Goal: Task Accomplishment & Management: Complete application form

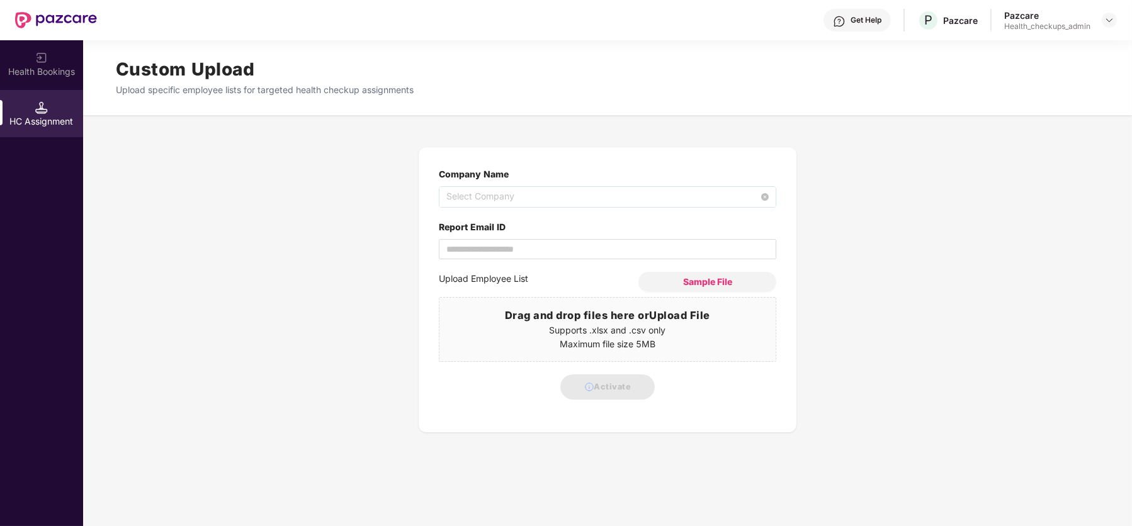
click at [492, 202] on span "Select Company" at bounding box center [608, 197] width 322 height 20
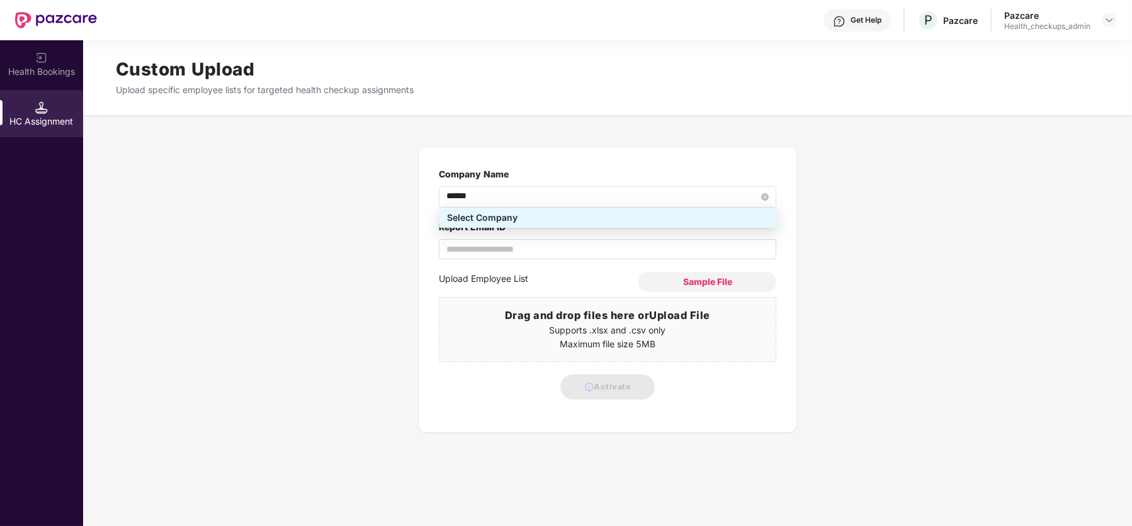
type input "*******"
click at [522, 242] on div "DYNALOG INDIA LTD - 2ddacf46-8d93-4190-9e4c-cf20f4c55bdd" at bounding box center [608, 238] width 322 height 14
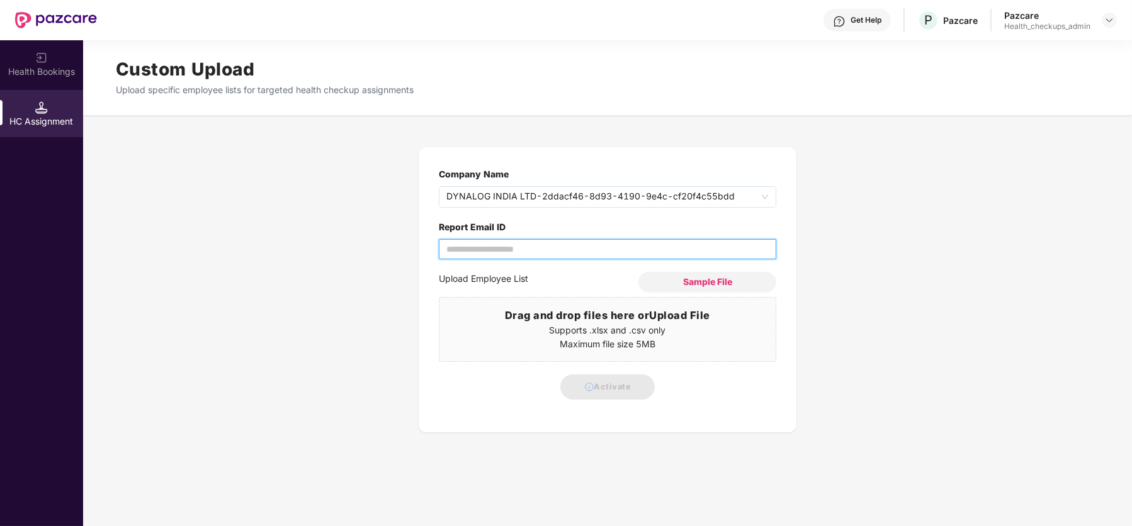
click at [477, 251] on input "Report Email ID" at bounding box center [608, 249] width 338 height 20
type input "**********"
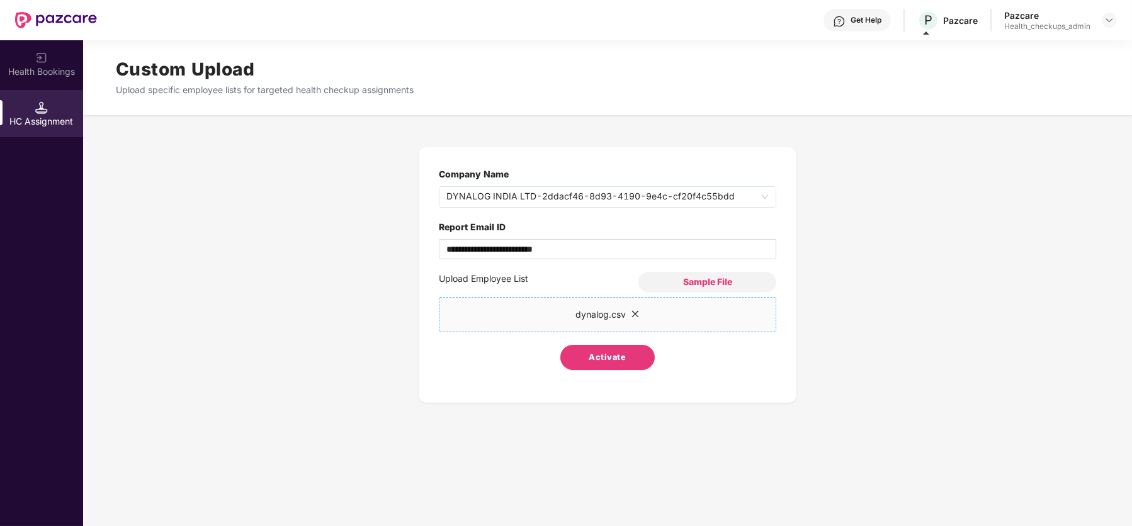
click at [619, 358] on span "Activate" at bounding box center [607, 357] width 37 height 13
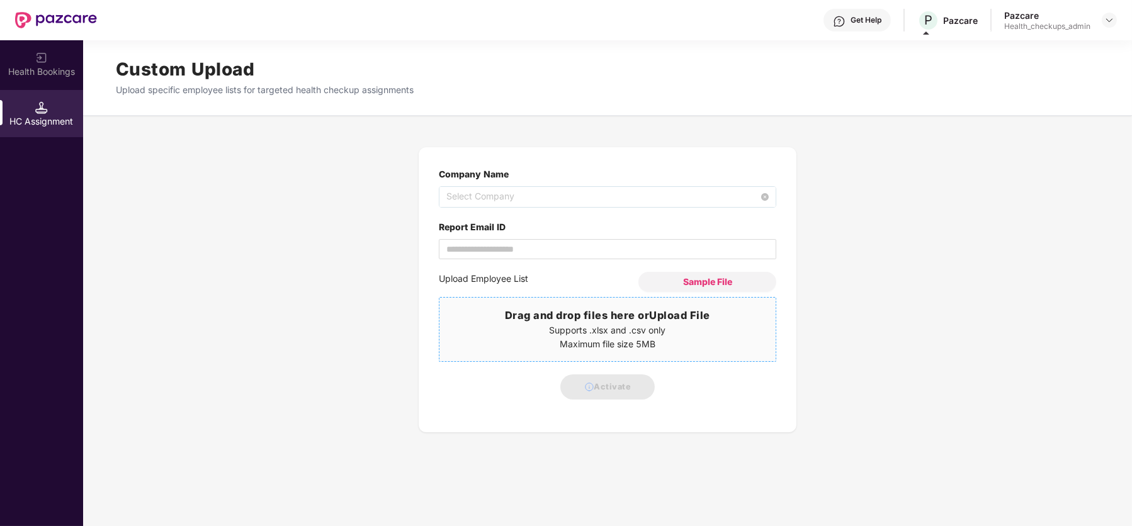
click at [512, 196] on span "Select Company" at bounding box center [608, 197] width 322 height 20
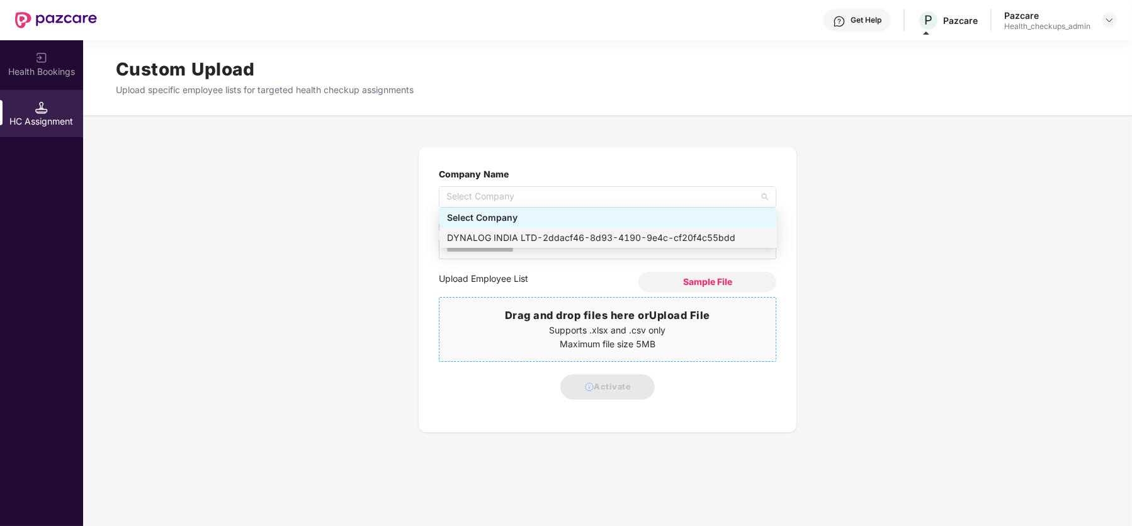
click at [492, 240] on div "DYNALOG INDIA LTD - 2ddacf46-8d93-4190-9e4c-cf20f4c55bdd" at bounding box center [608, 238] width 322 height 14
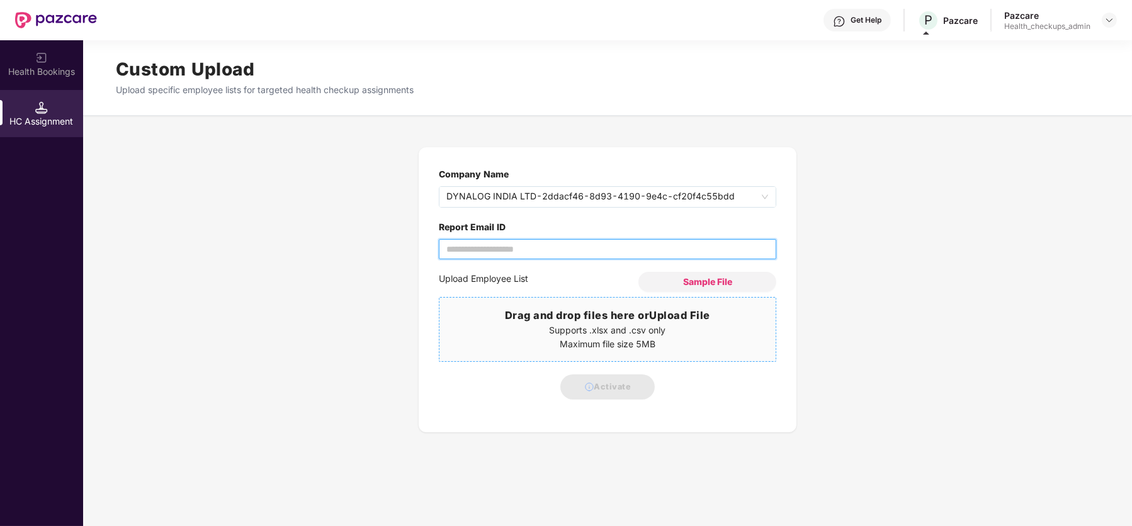
click at [492, 249] on input "Report Email ID" at bounding box center [608, 249] width 338 height 20
type input "**********"
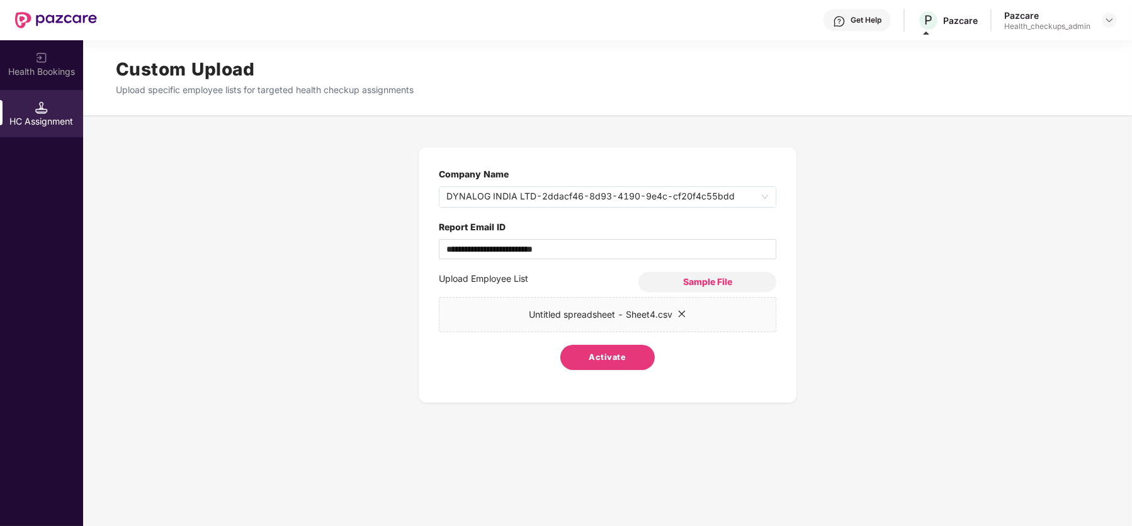
click at [607, 360] on span "Activate" at bounding box center [607, 357] width 37 height 13
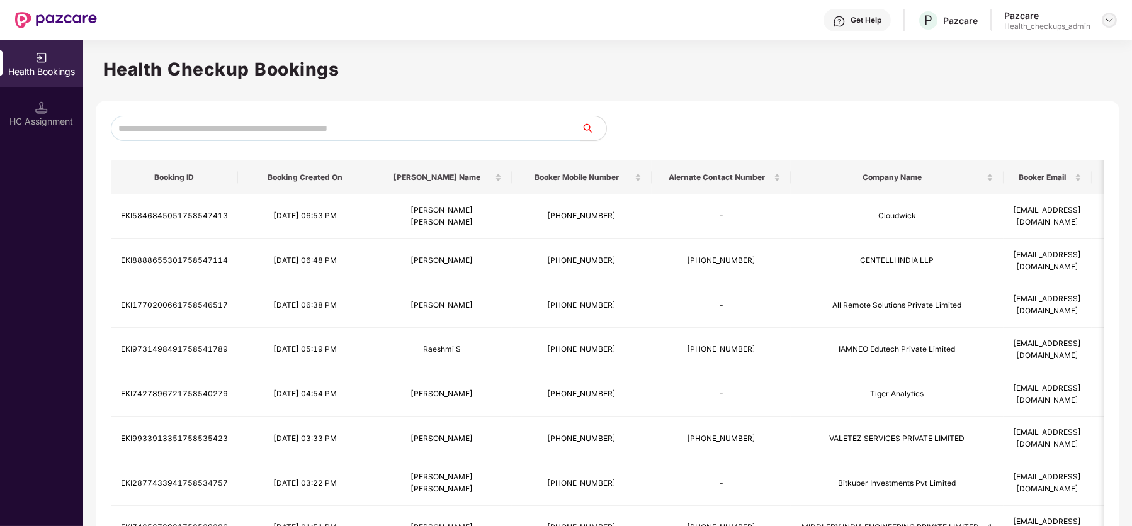
click at [1108, 17] on img at bounding box center [1110, 20] width 10 height 10
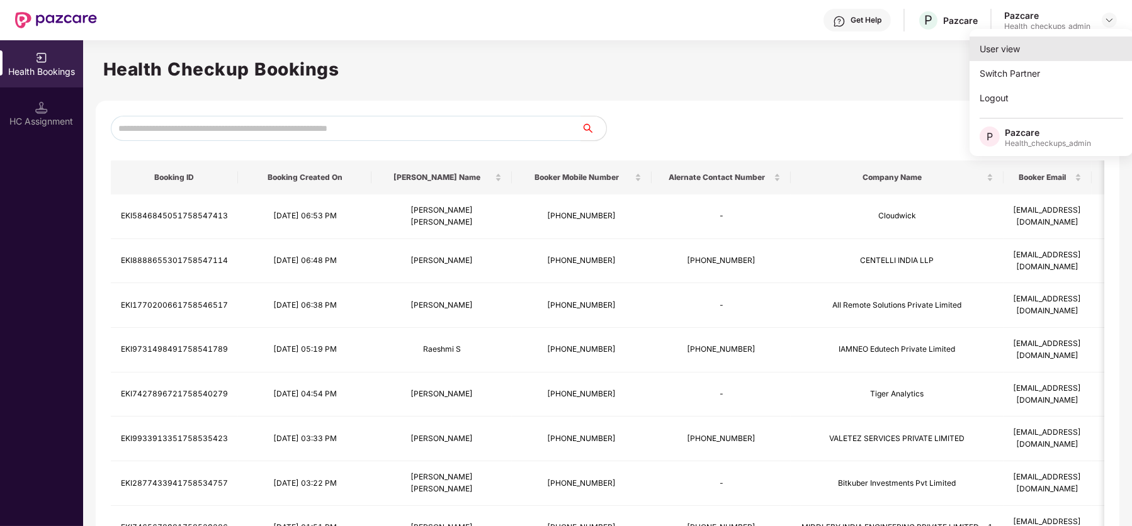
click at [1042, 50] on div "User view" at bounding box center [1052, 49] width 164 height 25
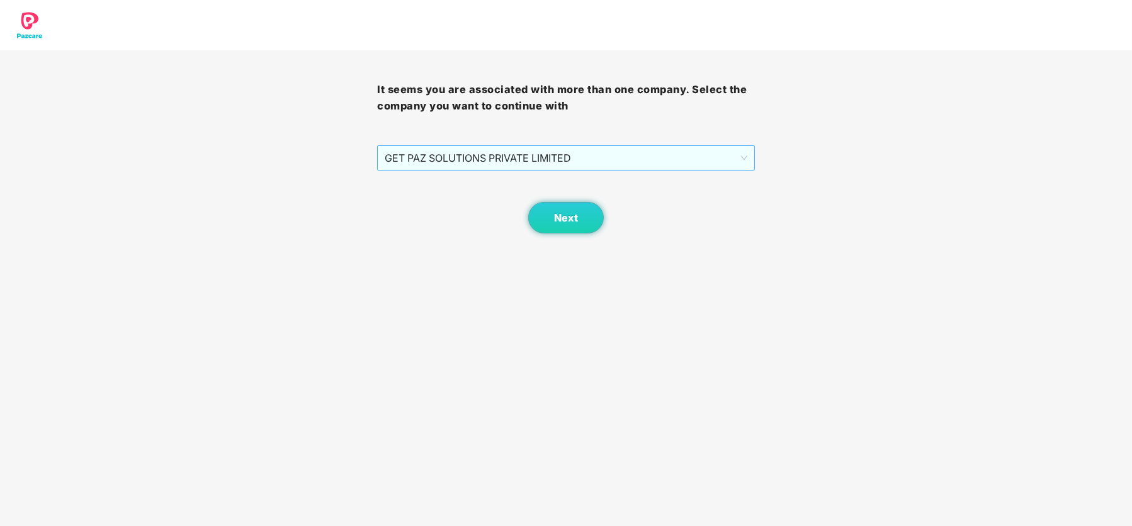
click at [631, 159] on span "GET PAZ SOLUTIONS PRIVATE LIMITED" at bounding box center [566, 158] width 362 height 24
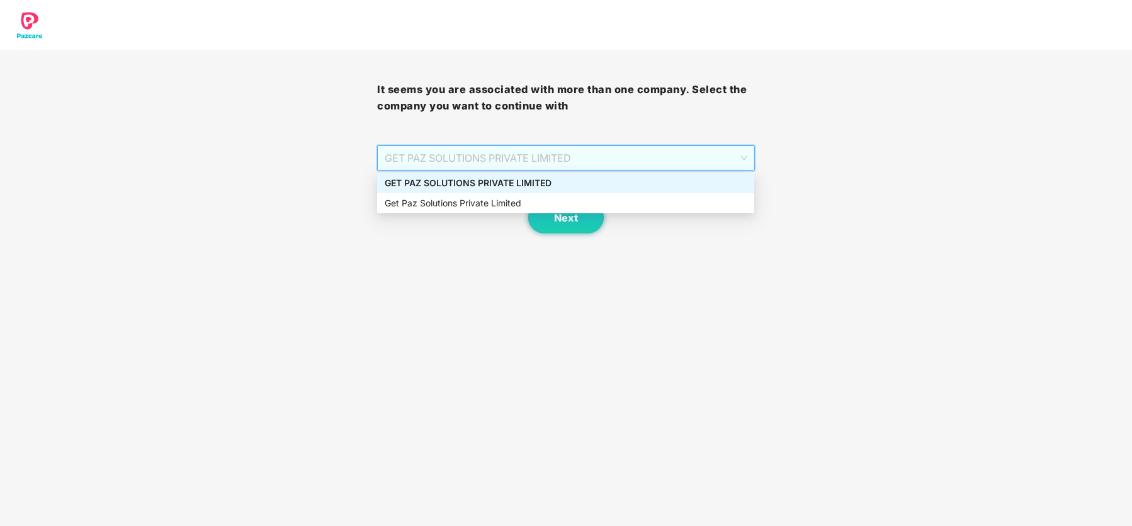
click at [575, 186] on div "GET PAZ SOLUTIONS PRIVATE LIMITED" at bounding box center [566, 183] width 362 height 14
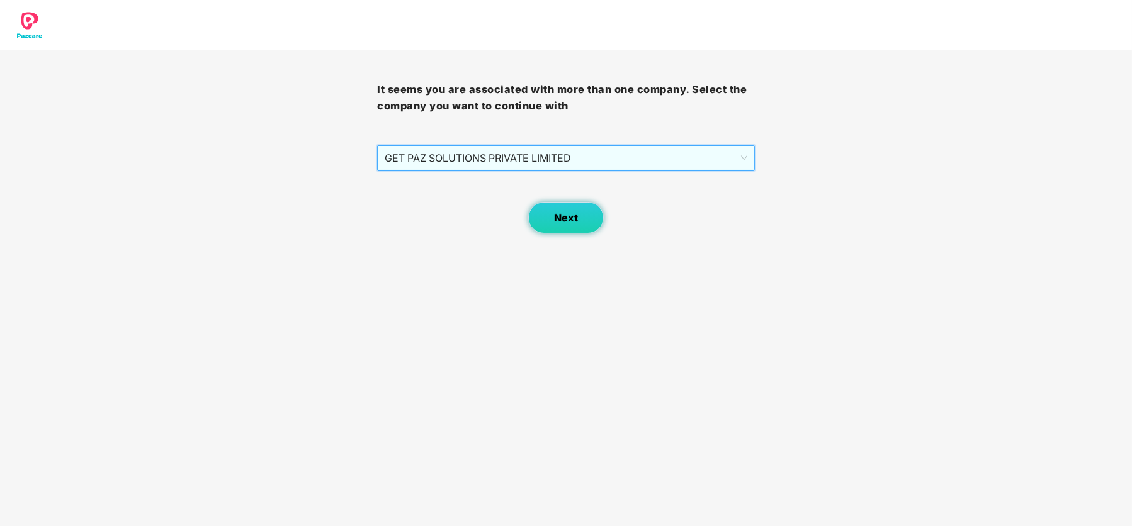
click at [570, 222] on span "Next" at bounding box center [566, 218] width 24 height 12
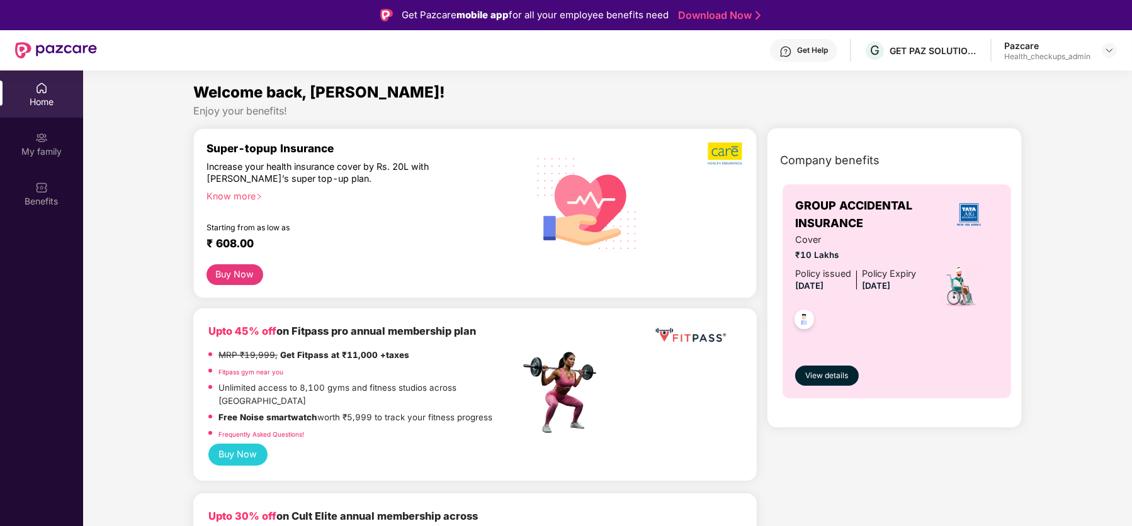
click at [1044, 50] on div "Pazcare" at bounding box center [1048, 46] width 86 height 12
click at [1113, 53] on img at bounding box center [1110, 50] width 10 height 10
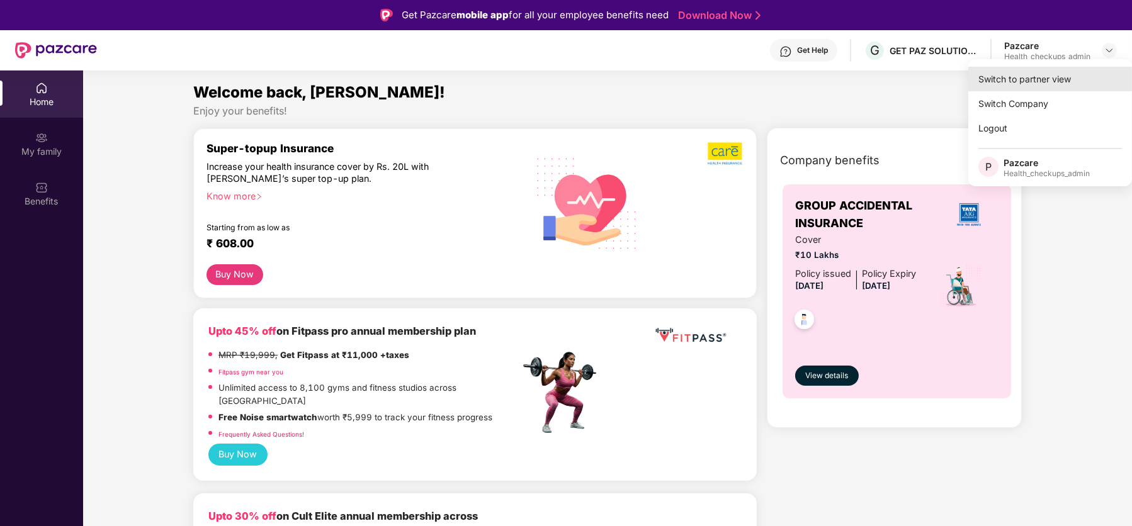
click at [979, 86] on div "Switch to partner view" at bounding box center [1051, 79] width 164 height 25
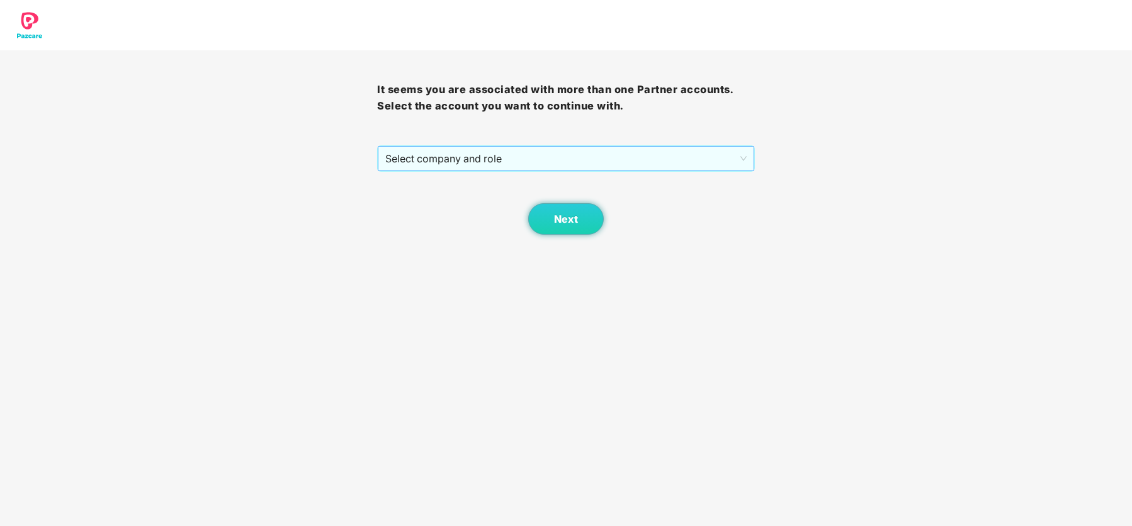
click at [543, 166] on span "Select company and role" at bounding box center [565, 159] width 361 height 24
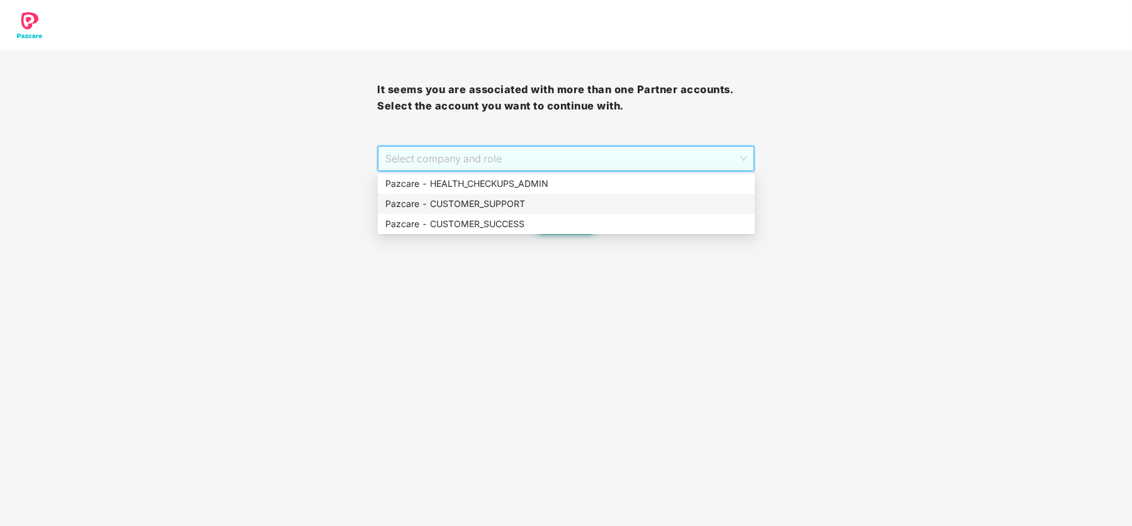
click at [511, 205] on div "Pazcare - CUSTOMER_SUPPORT" at bounding box center [566, 204] width 362 height 14
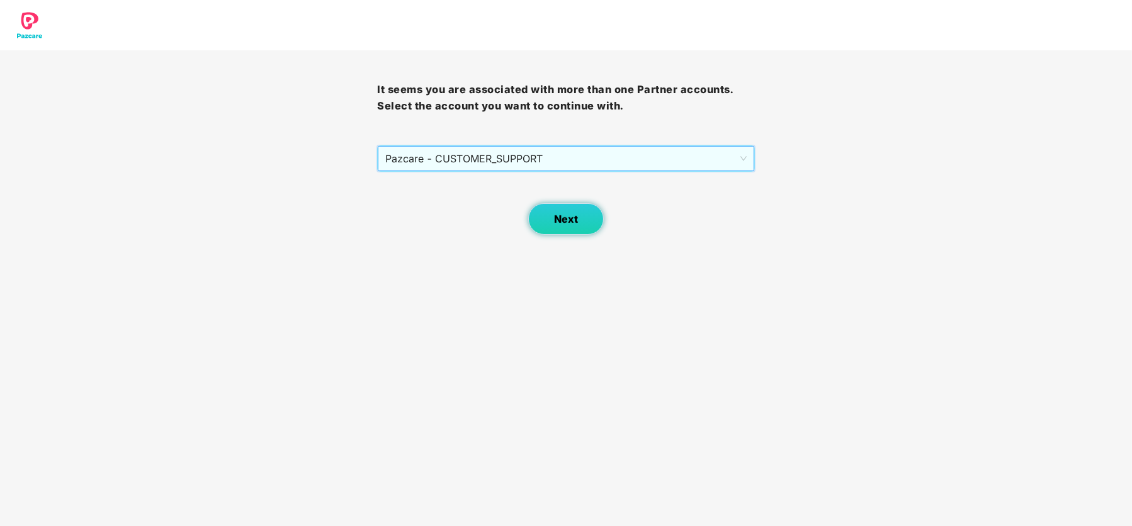
click at [566, 222] on span "Next" at bounding box center [566, 219] width 24 height 12
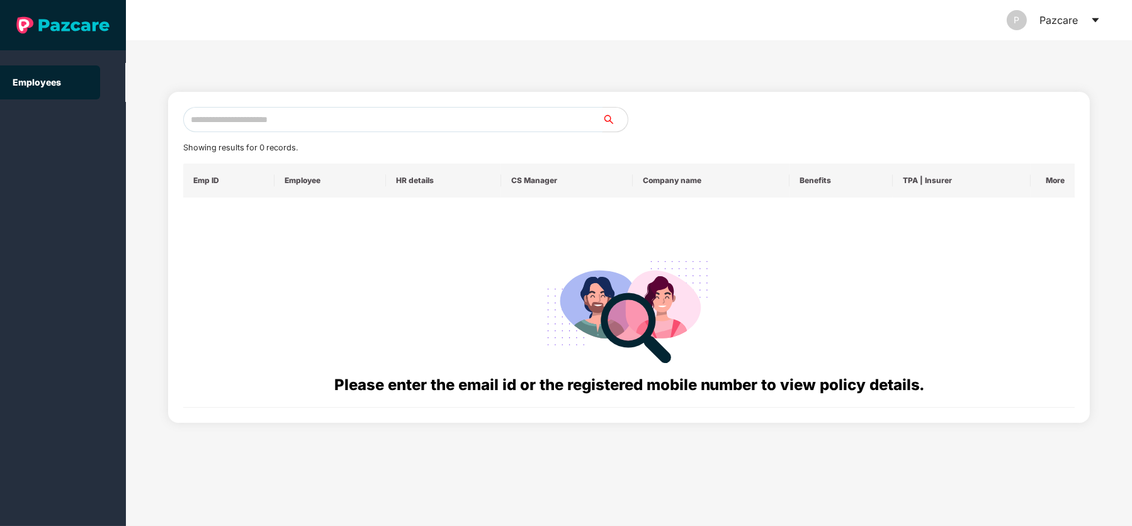
click at [259, 111] on input "text" at bounding box center [392, 119] width 419 height 25
paste input "**********"
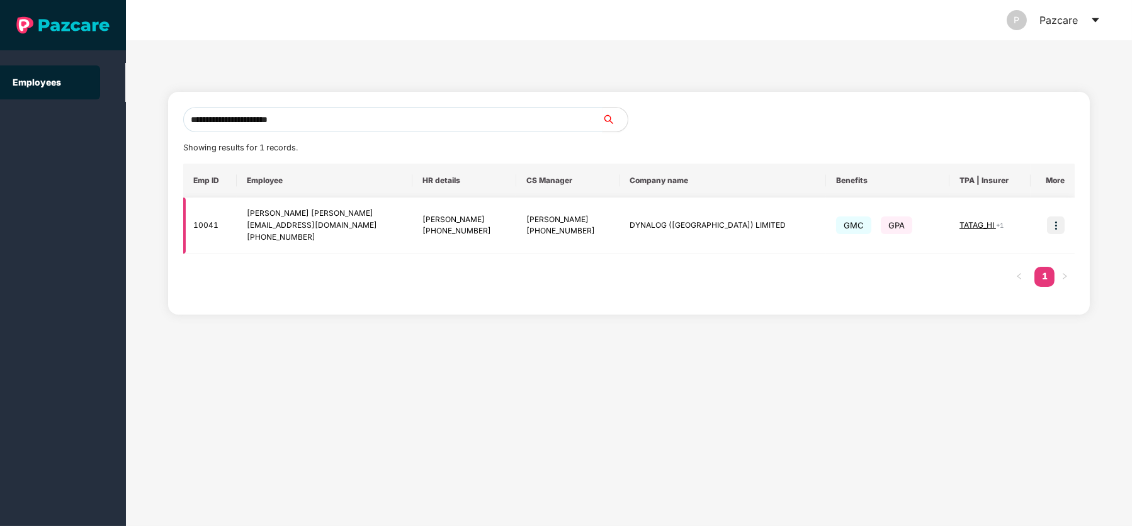
type input "**********"
drag, startPoint x: 268, startPoint y: 236, endPoint x: 369, endPoint y: 225, distance: 101.3
click at [369, 235] on div "[PHONE_NUMBER]" at bounding box center [325, 238] width 156 height 12
copy div "9820495198"
